Goal: Navigation & Orientation: Understand site structure

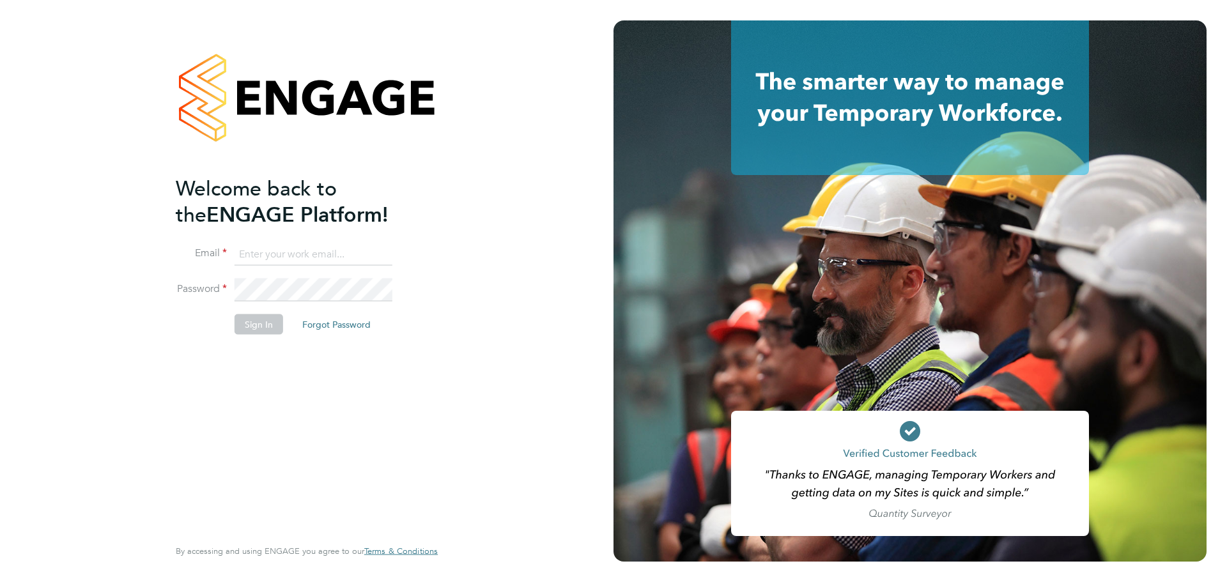
type input "Daniel.Jenkins@bgis.com"
click at [255, 327] on button "Sign In" at bounding box center [259, 324] width 49 height 20
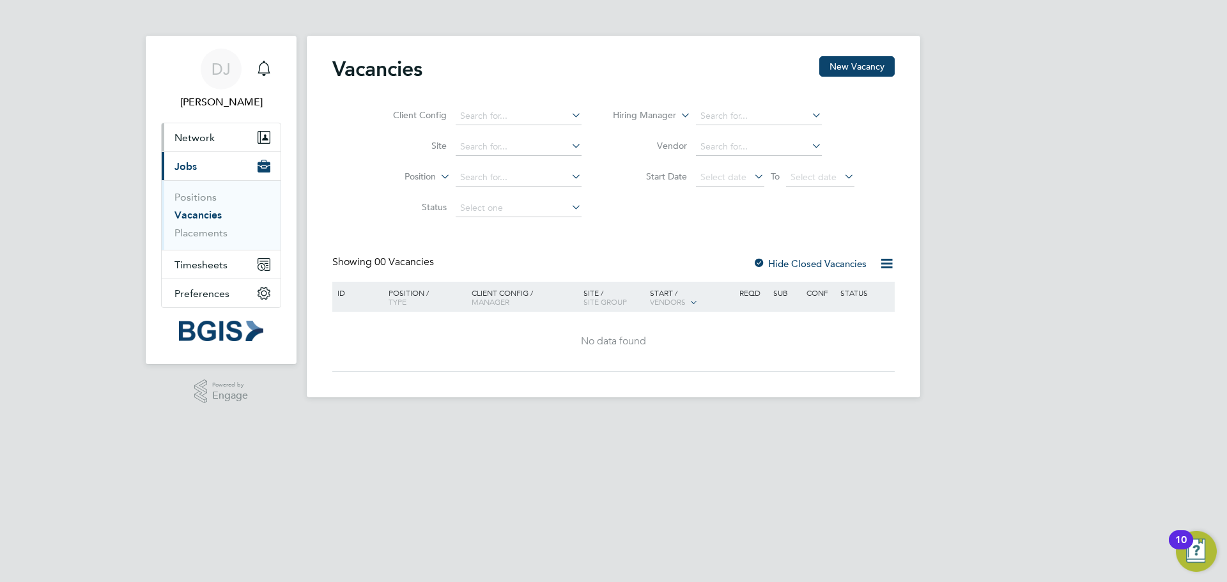
click at [194, 137] on span "Network" at bounding box center [195, 138] width 40 height 12
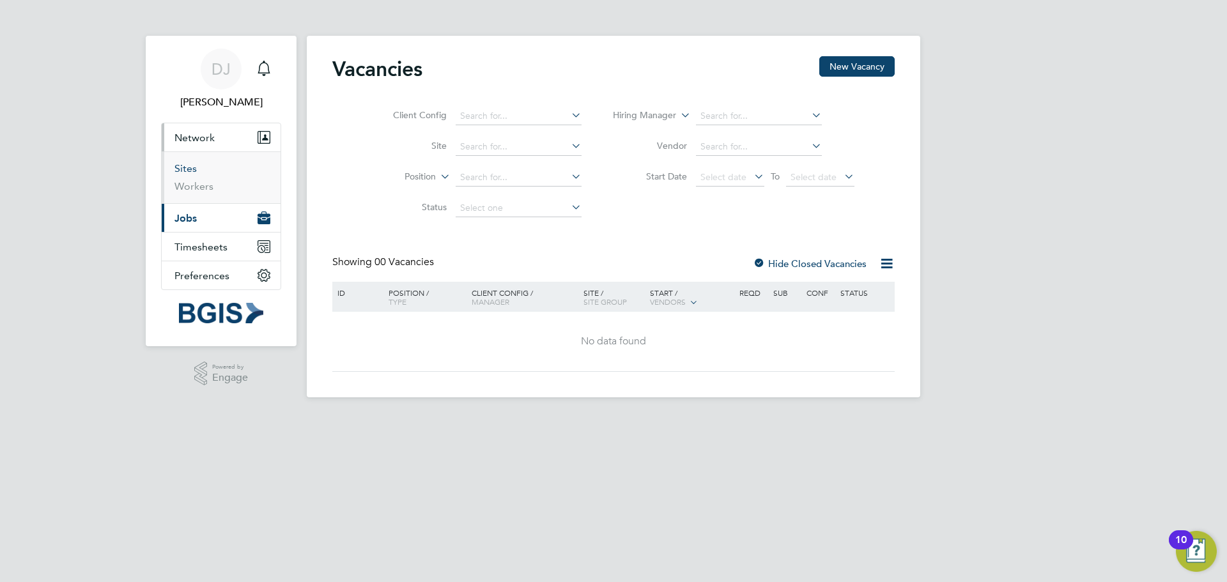
click at [192, 169] on link "Sites" at bounding box center [186, 168] width 22 height 12
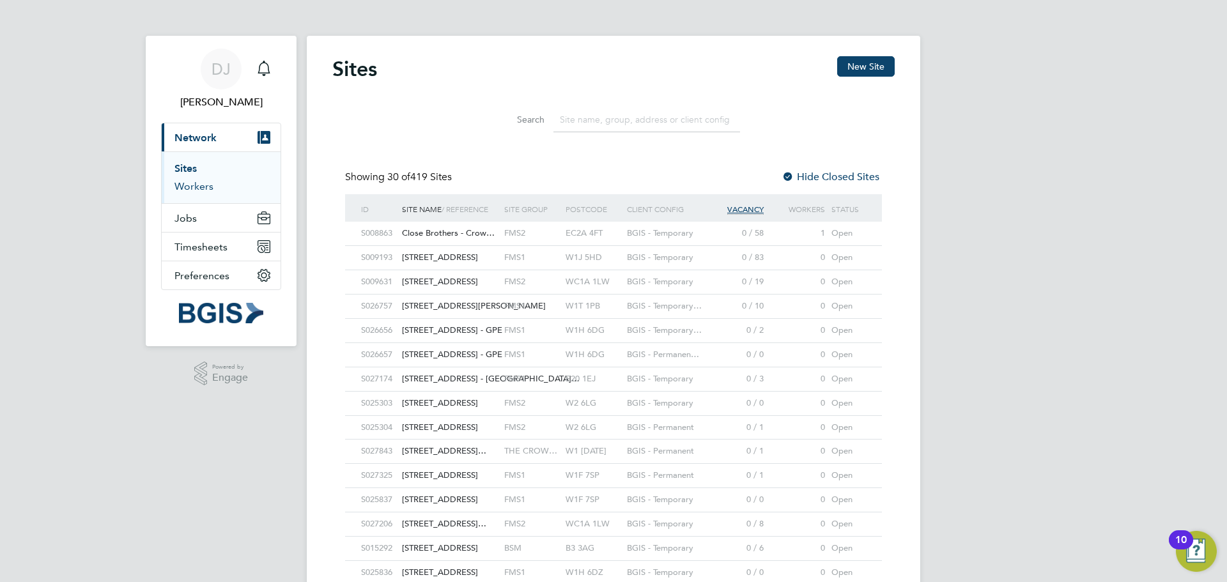
click at [180, 191] on link "Workers" at bounding box center [194, 186] width 39 height 12
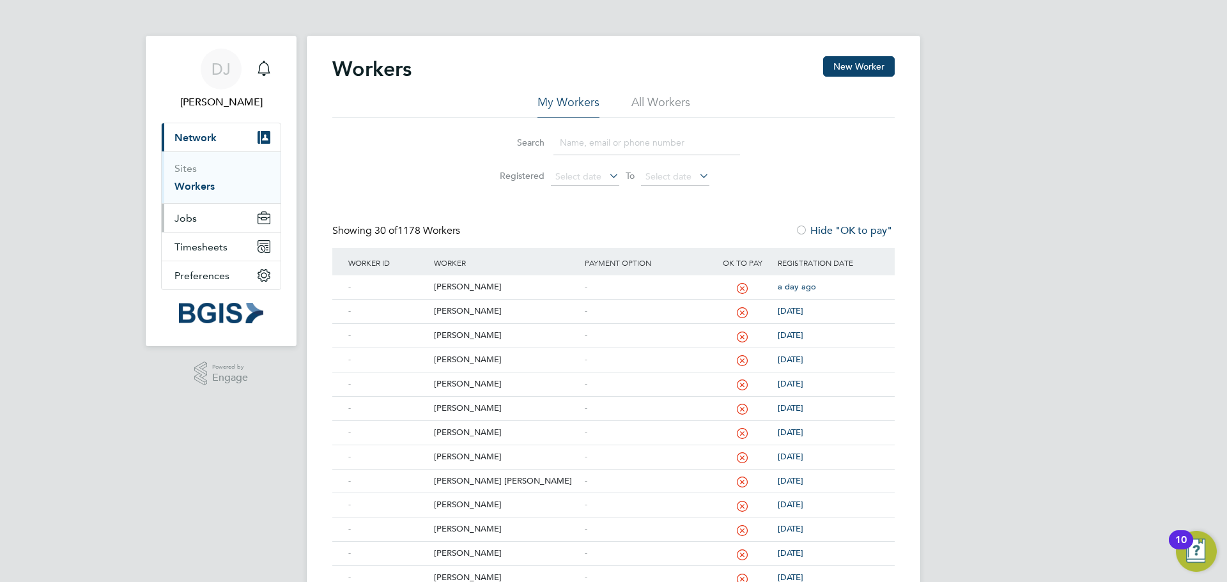
click at [185, 220] on span "Jobs" at bounding box center [186, 218] width 22 height 12
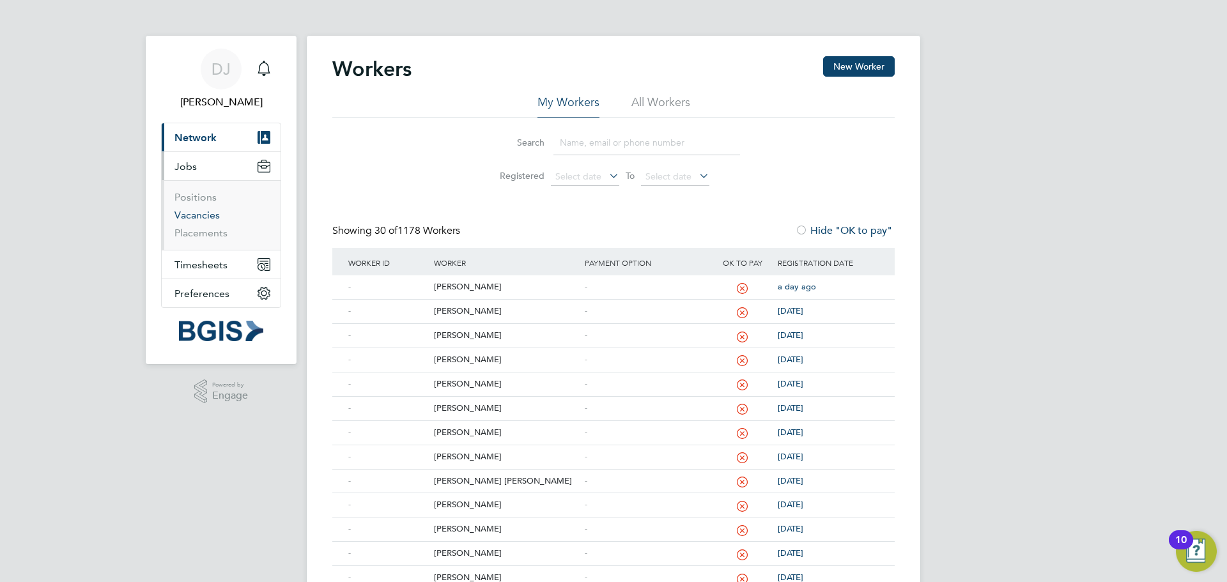
click at [188, 215] on link "Vacancies" at bounding box center [197, 215] width 45 height 12
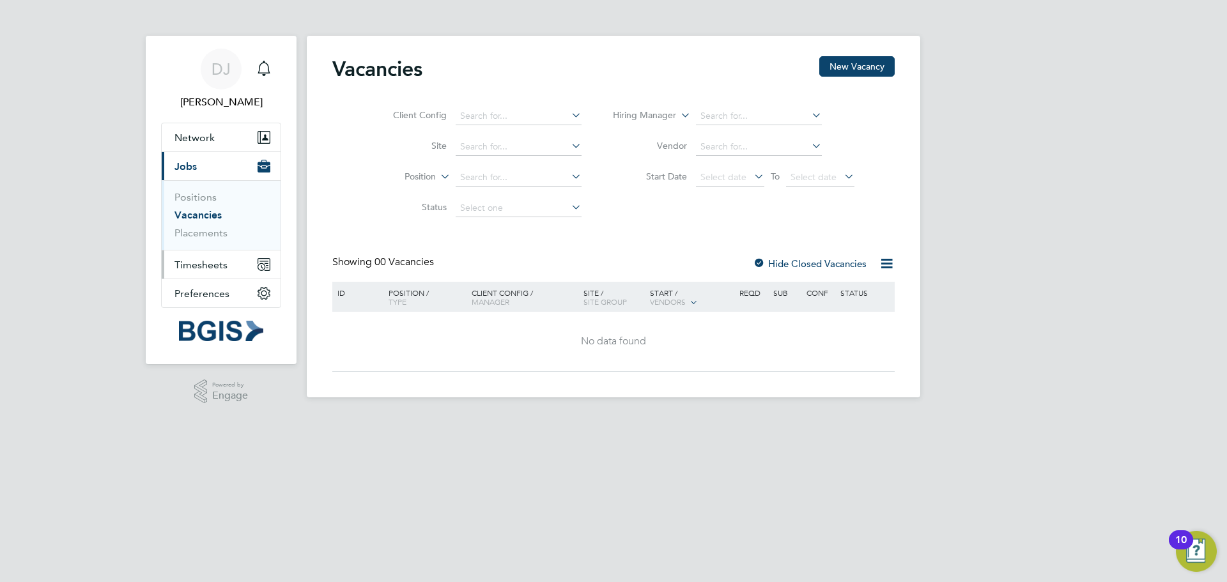
click at [194, 268] on span "Timesheets" at bounding box center [201, 265] width 53 height 12
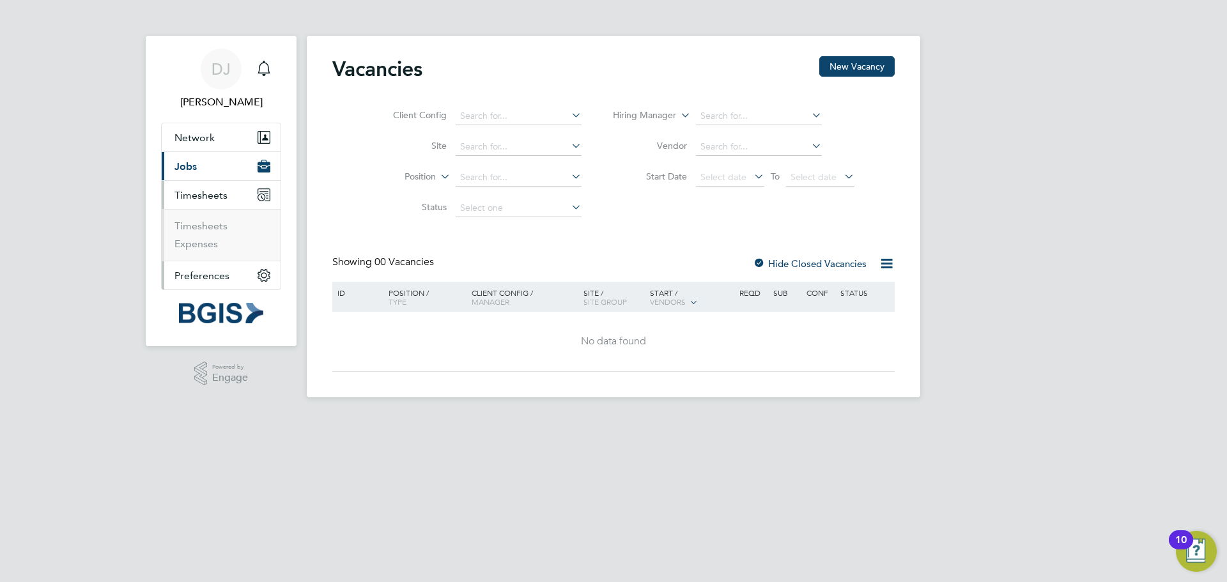
click at [194, 270] on span "Preferences" at bounding box center [202, 276] width 55 height 12
